Goal: Task Accomplishment & Management: Manage account settings

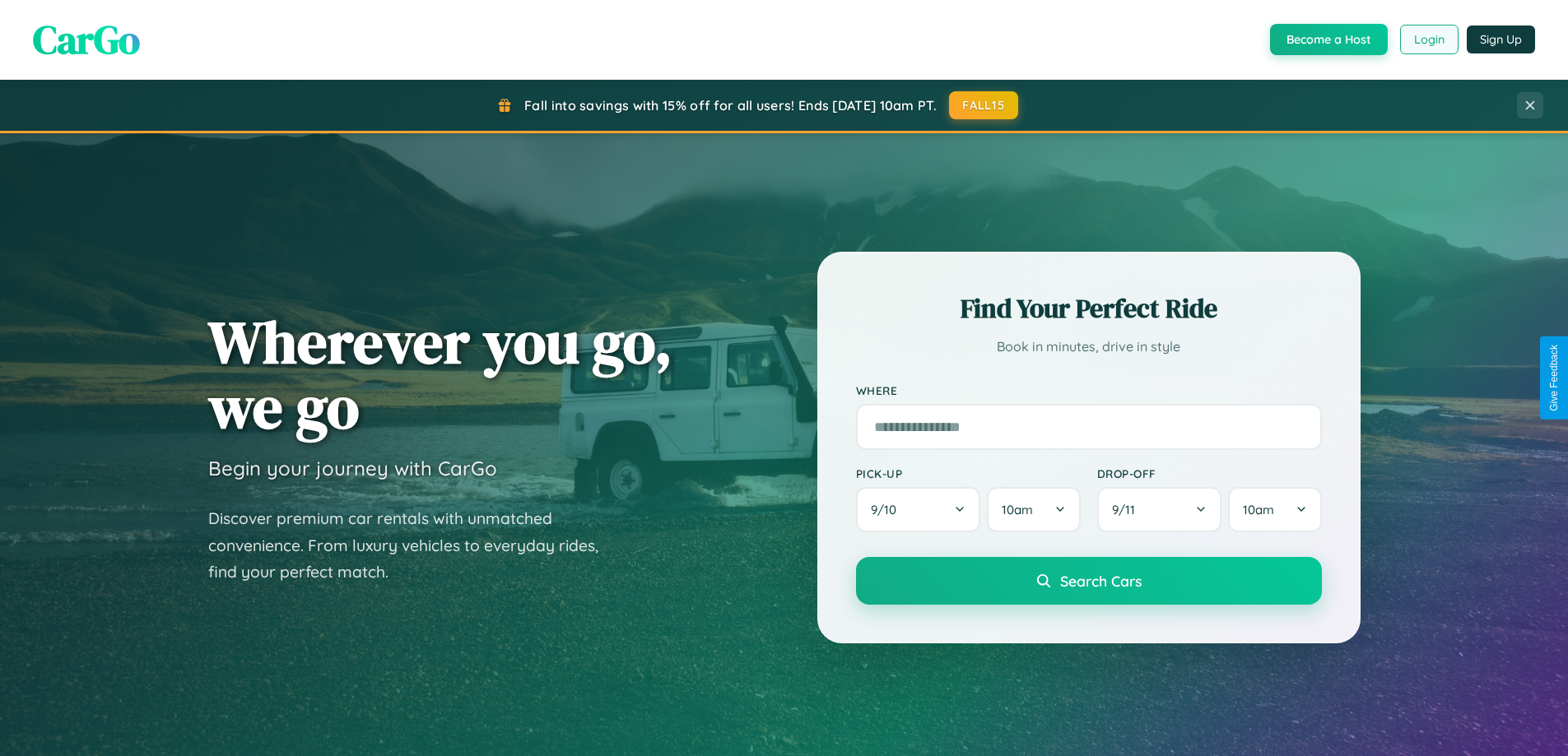
click at [1428, 40] on button "Login" at bounding box center [1429, 39] width 58 height 30
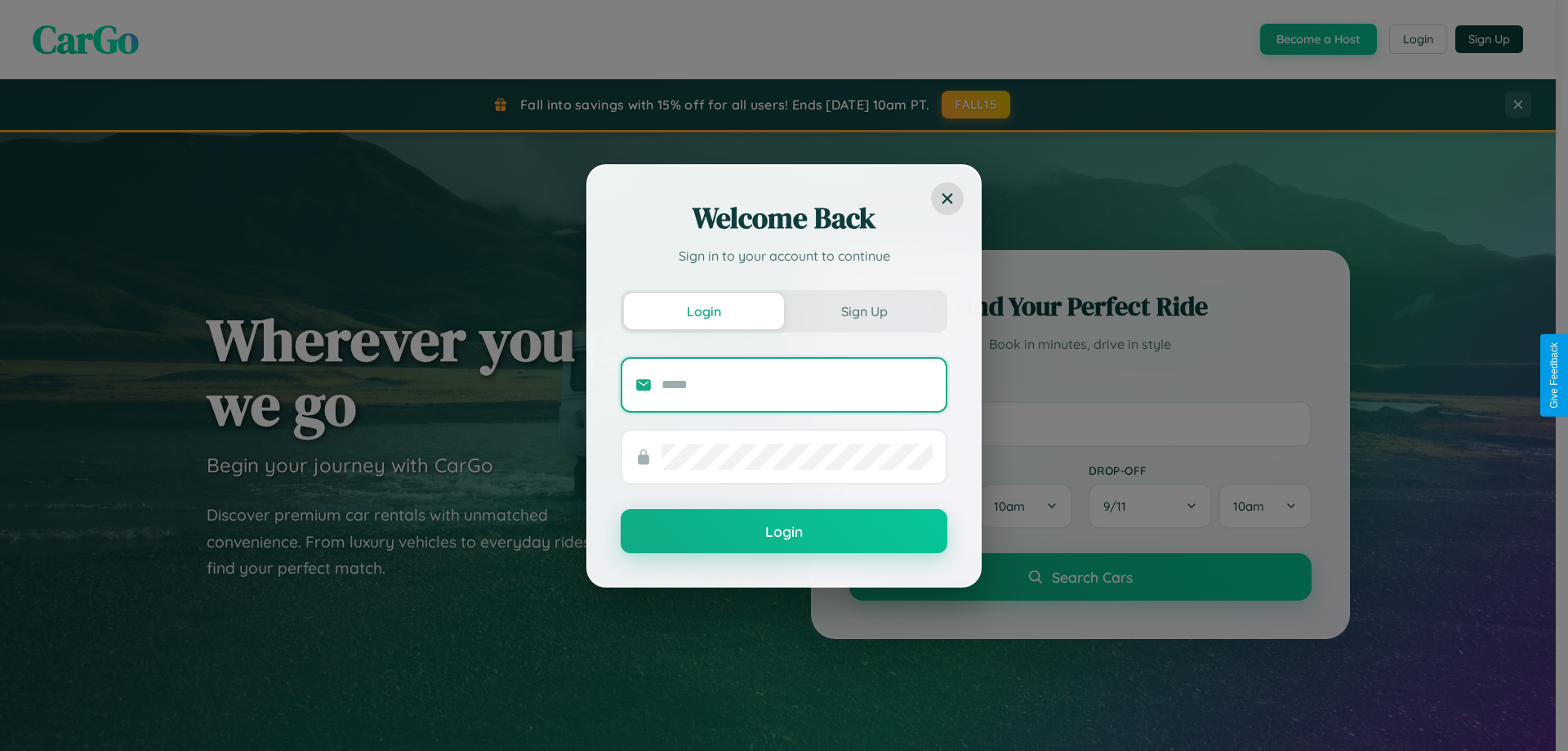
click at [797, 384] on input "text" at bounding box center [797, 384] width 271 height 26
type input "**********"
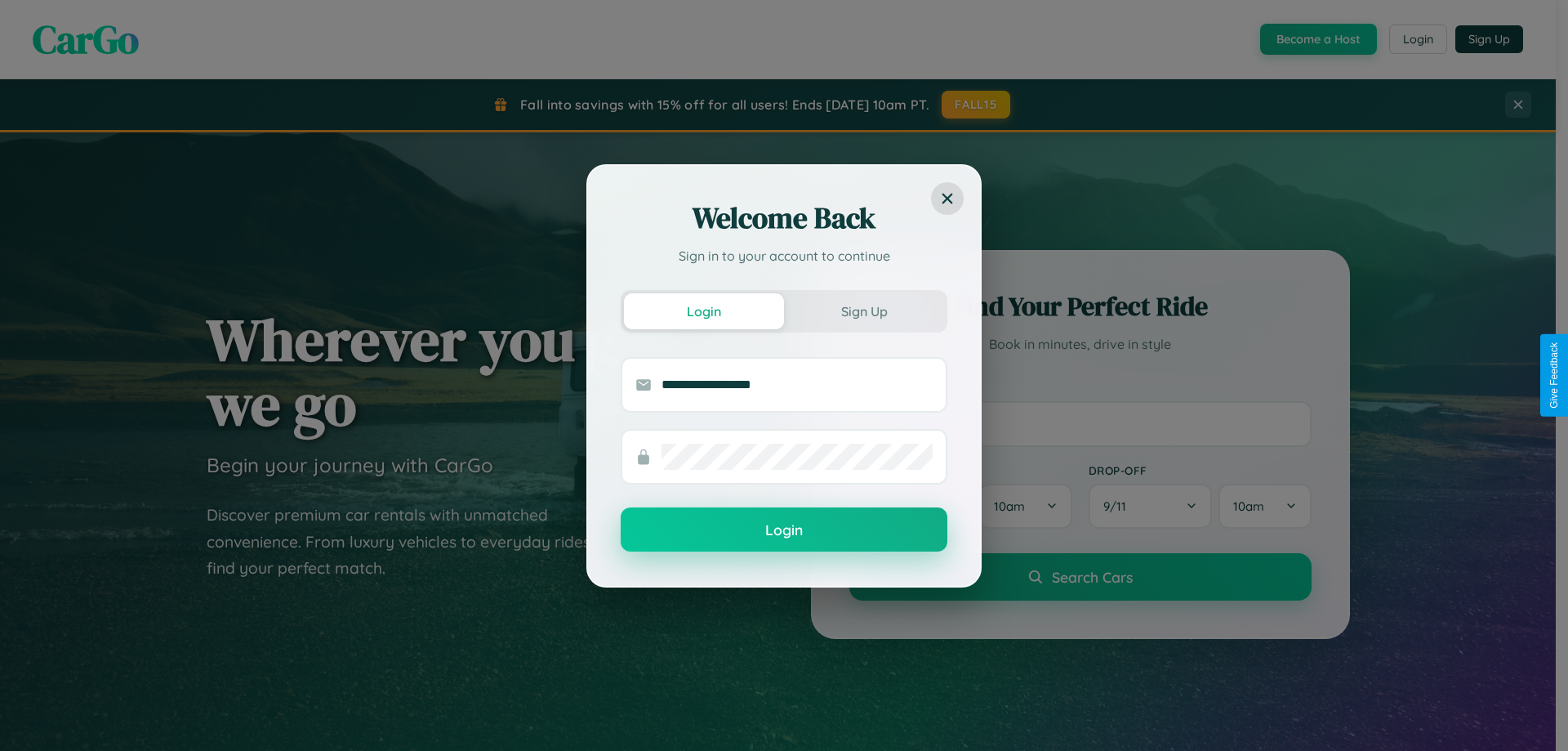
click at [784, 531] on button "Login" at bounding box center [784, 529] width 327 height 44
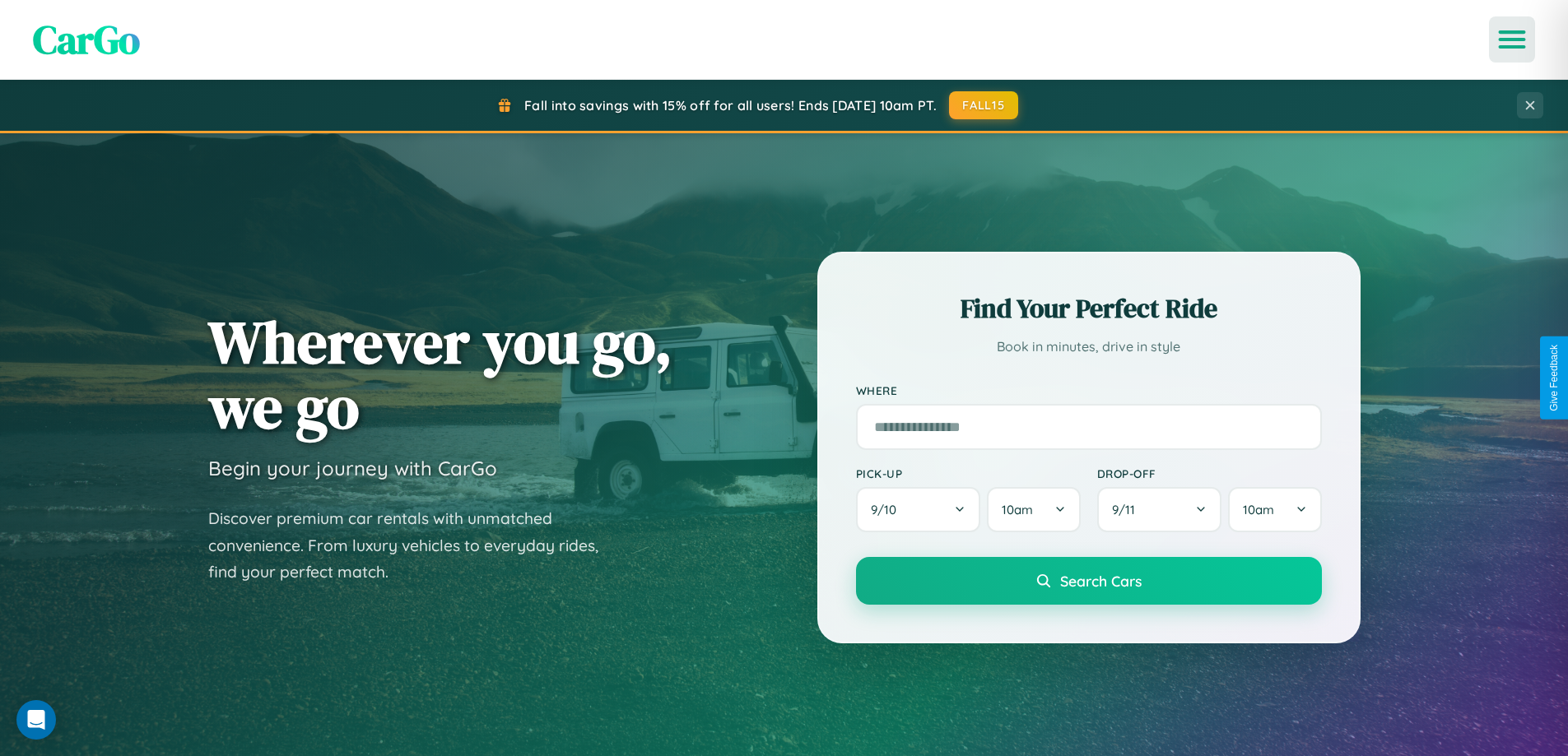
click at [1511, 40] on icon "Open menu" at bounding box center [1511, 40] width 24 height 14
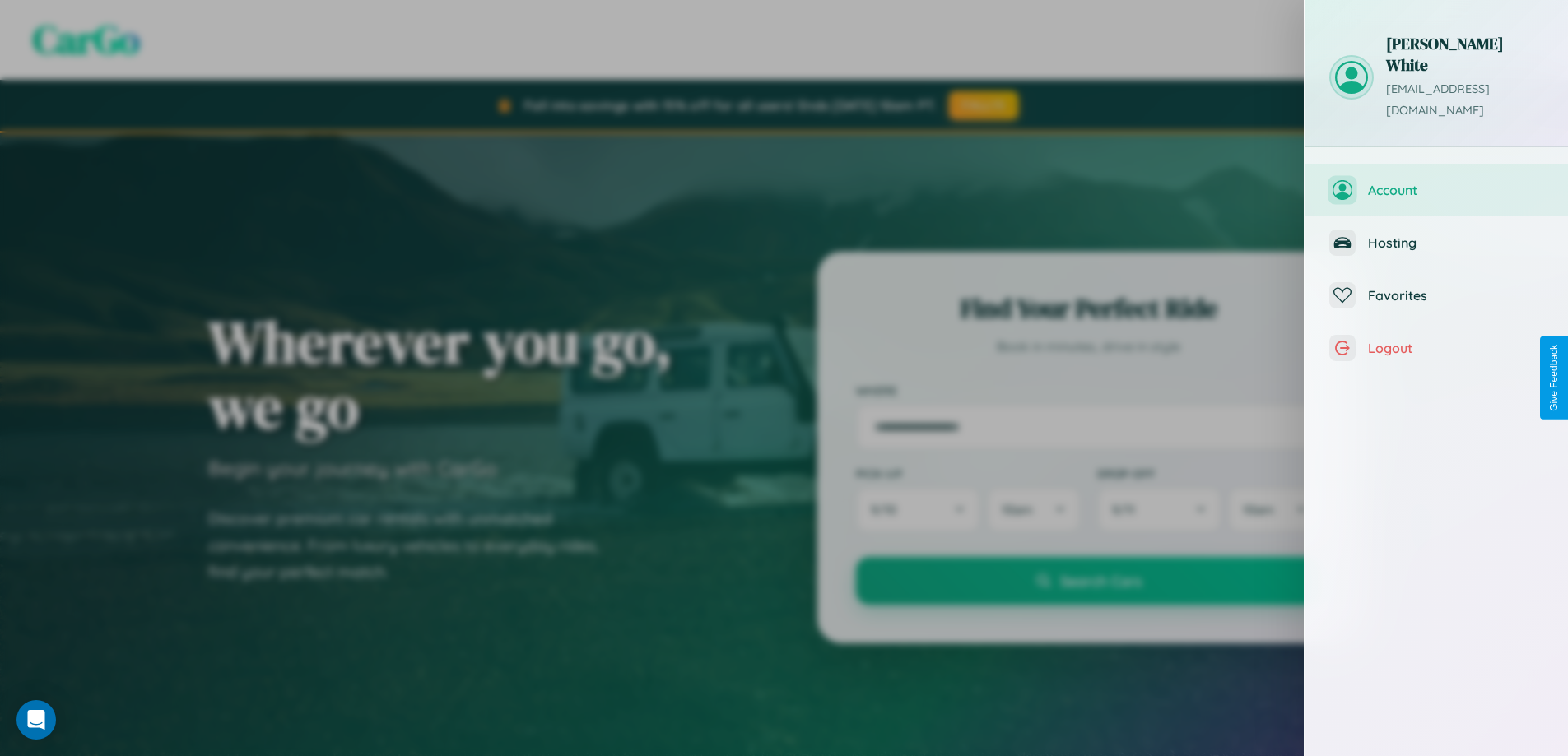
click at [1436, 182] on span "Account" at bounding box center [1455, 190] width 175 height 16
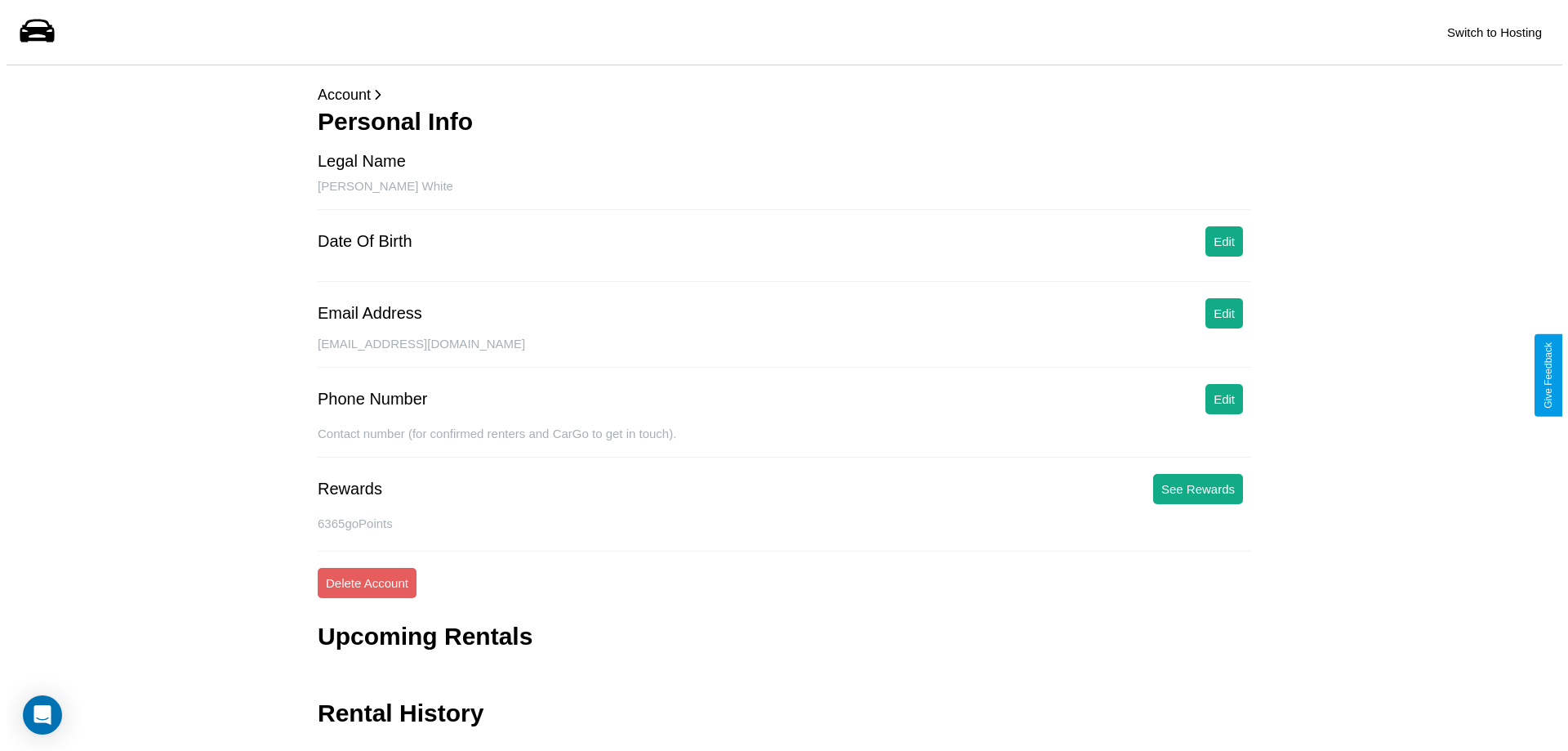
scroll to position [39, 0]
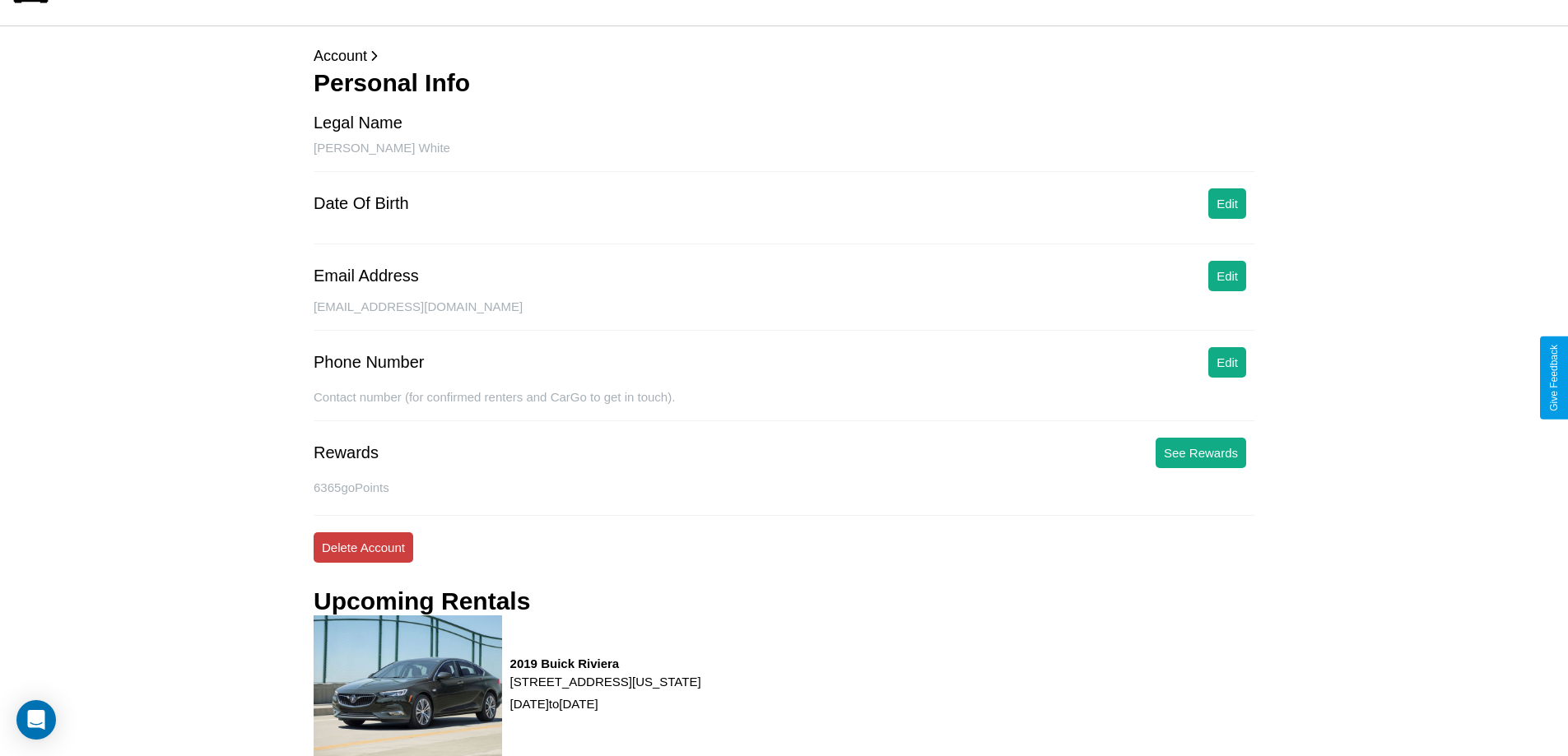
click at [363, 547] on button "Delete Account" at bounding box center [363, 548] width 100 height 31
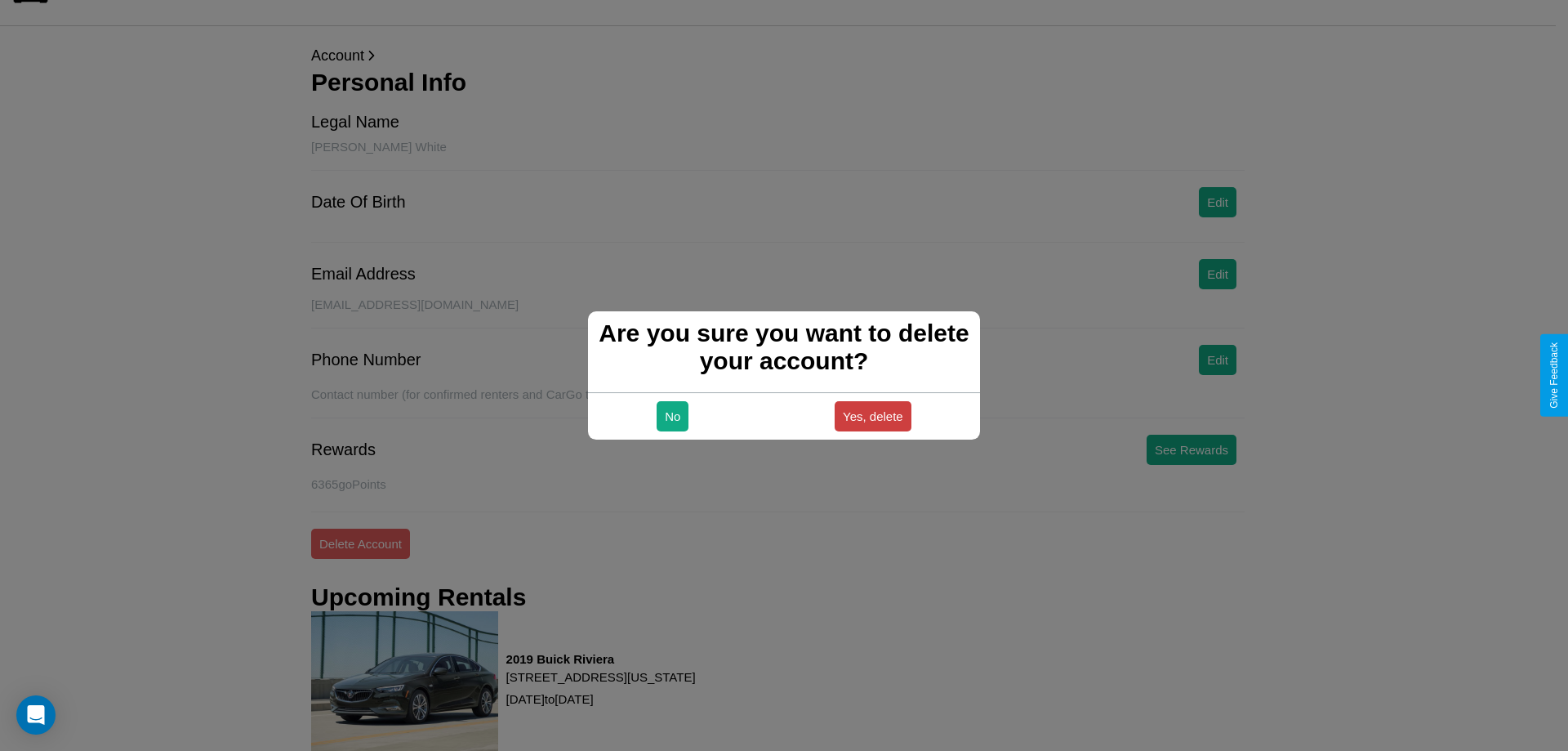
click at [873, 416] on button "Yes, delete" at bounding box center [873, 417] width 77 height 30
